Goal: Task Accomplishment & Management: Complete application form

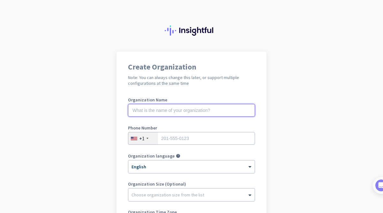
click at [202, 108] on input "text" at bounding box center [191, 110] width 127 height 13
click at [208, 107] on input "text" at bounding box center [191, 110] width 127 height 13
type input "Mercor"
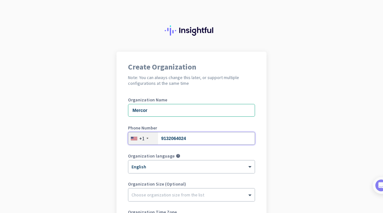
type input "9132064024"
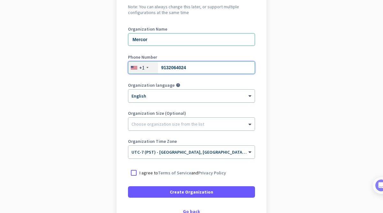
scroll to position [70, 0]
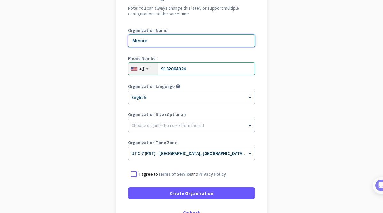
click at [205, 47] on input "Mercor" at bounding box center [191, 40] width 127 height 13
type input "[DOMAIN_NAME]"
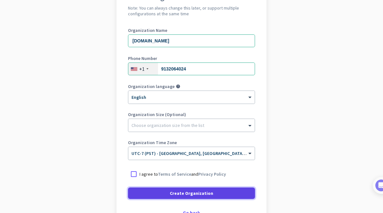
click at [196, 196] on span "Create Organization" at bounding box center [191, 193] width 43 height 6
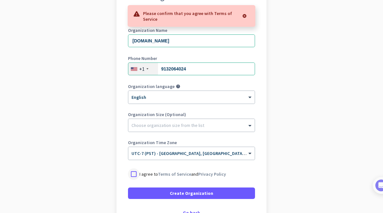
click at [137, 174] on div at bounding box center [133, 173] width 11 height 11
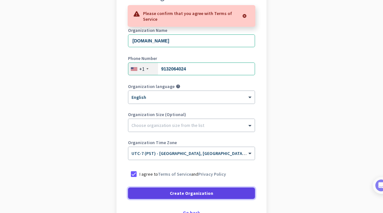
click at [158, 186] on span at bounding box center [191, 193] width 127 height 15
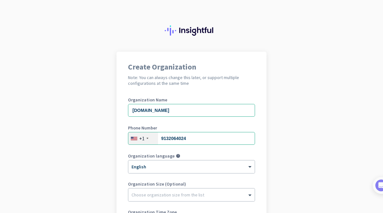
scroll to position [96, 0]
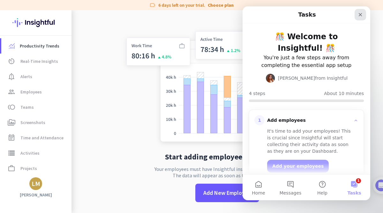
click at [359, 15] on icon "Close" at bounding box center [359, 14] width 5 height 5
